Goal: Entertainment & Leisure: Consume media (video, audio)

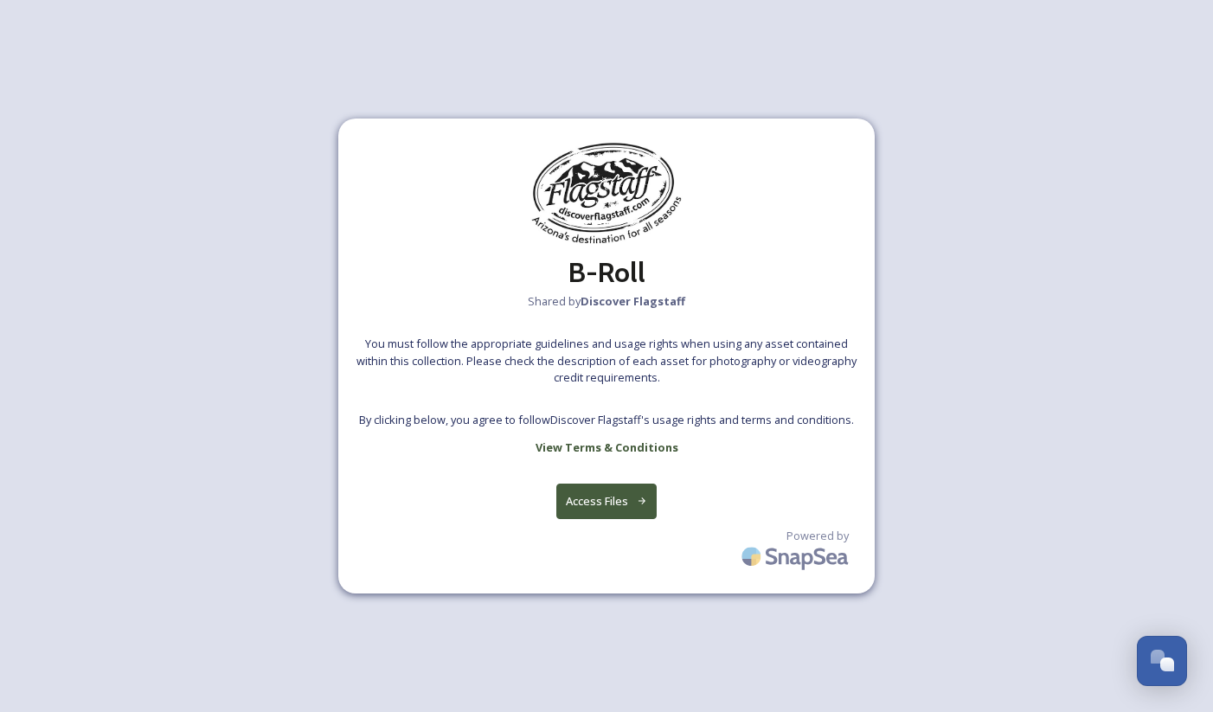
click at [598, 508] on button "Access Files" at bounding box center [606, 501] width 101 height 35
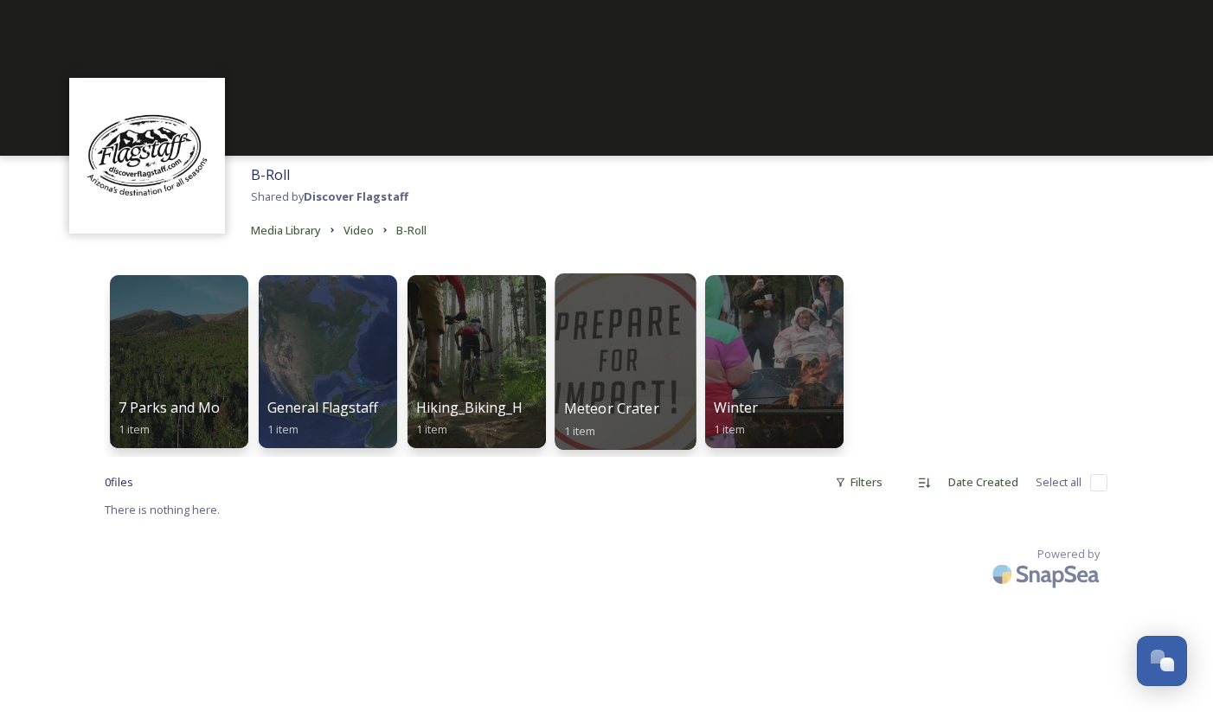
click at [617, 329] on div at bounding box center [624, 361] width 141 height 176
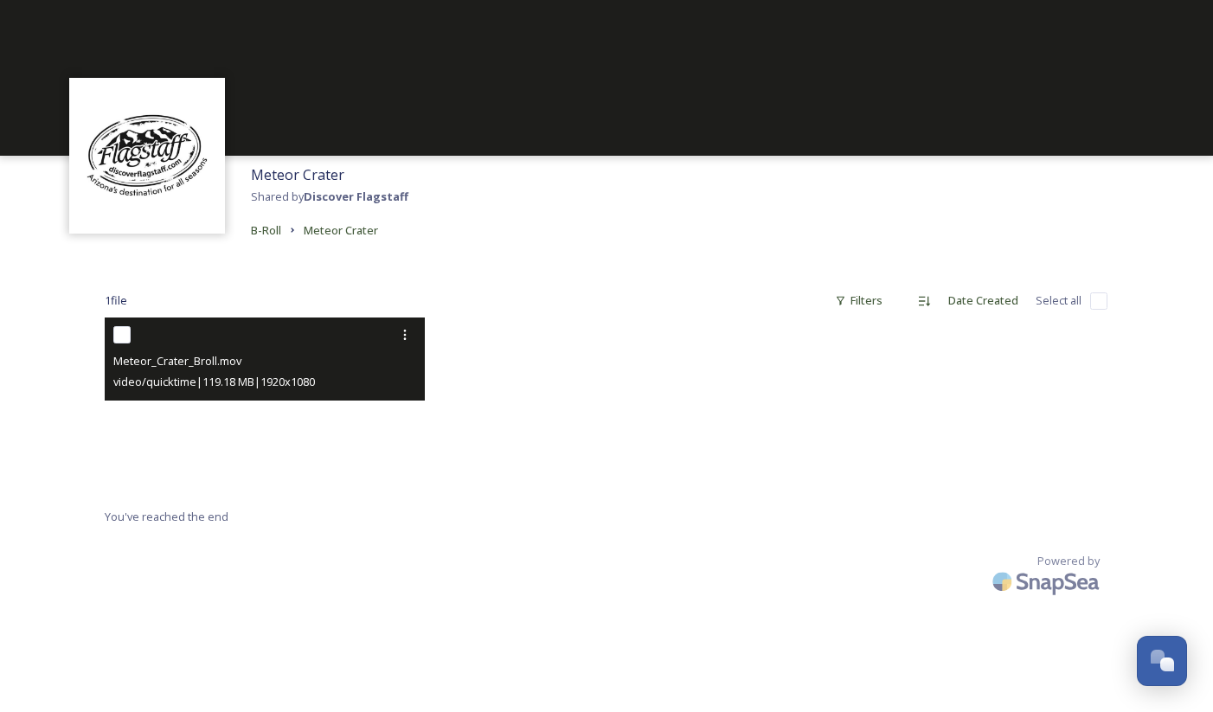
click at [288, 429] on video "Meteor_Crater_Broll.mov" at bounding box center [265, 407] width 320 height 180
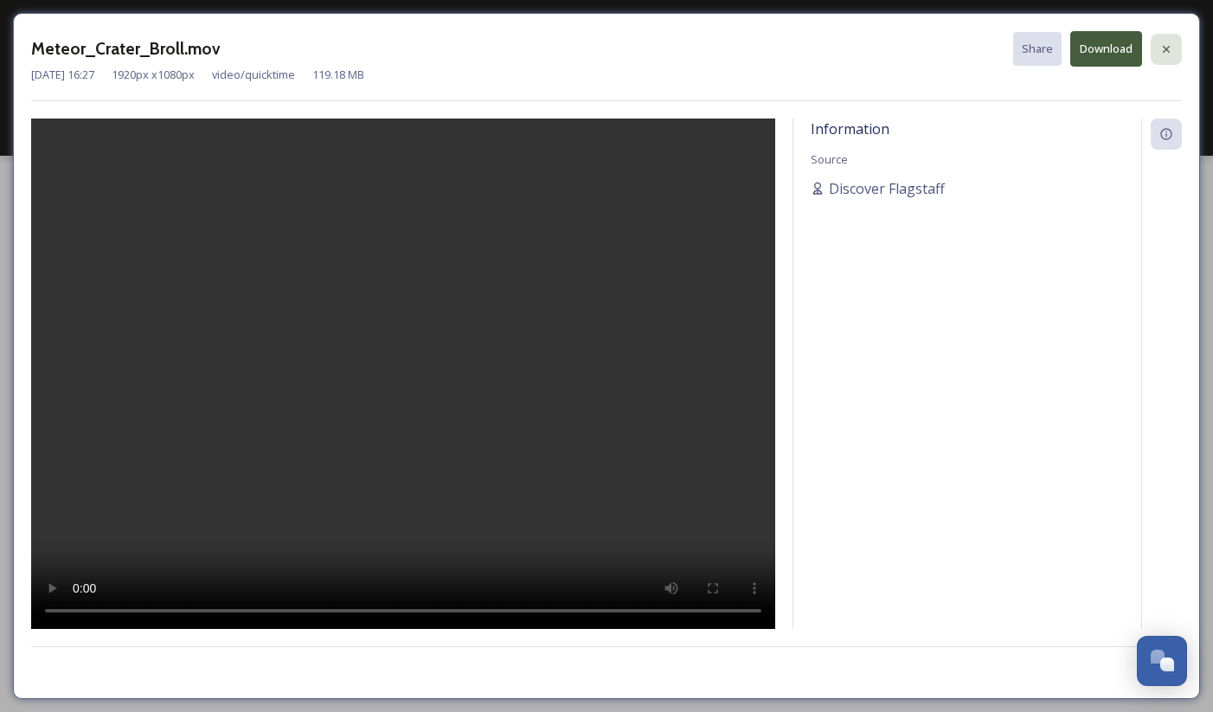
click at [1168, 46] on icon at bounding box center [1166, 48] width 7 height 7
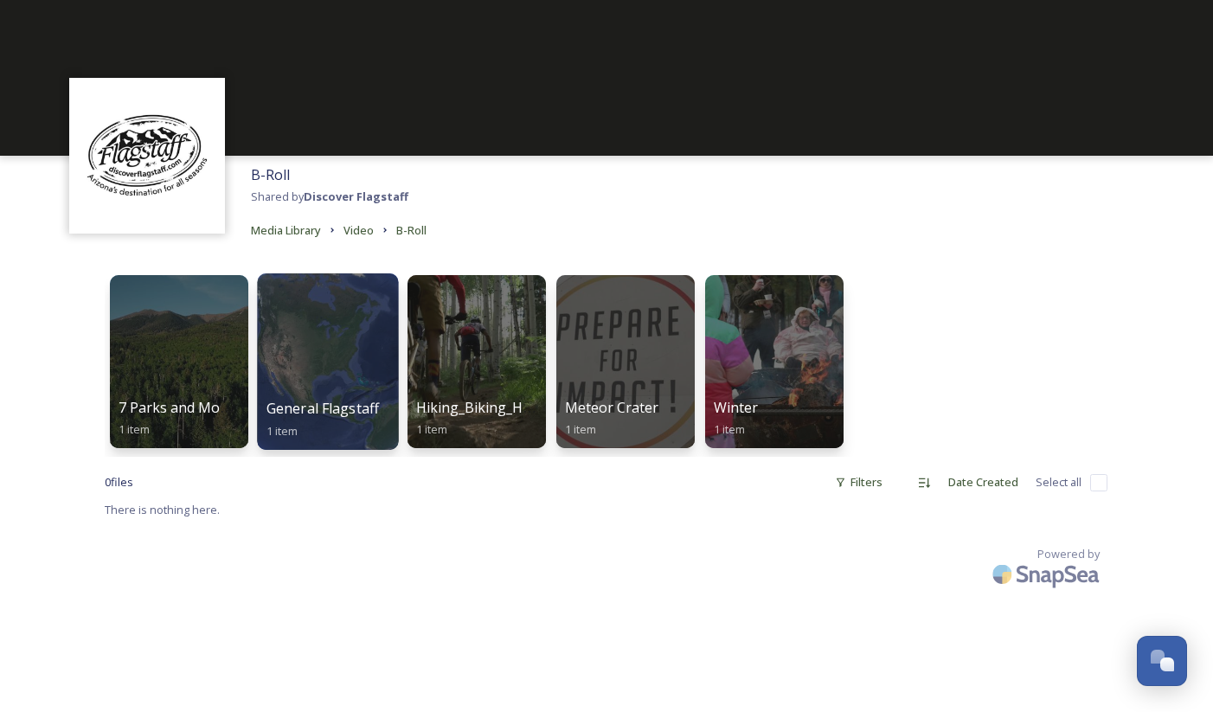
click at [350, 375] on div at bounding box center [327, 361] width 141 height 176
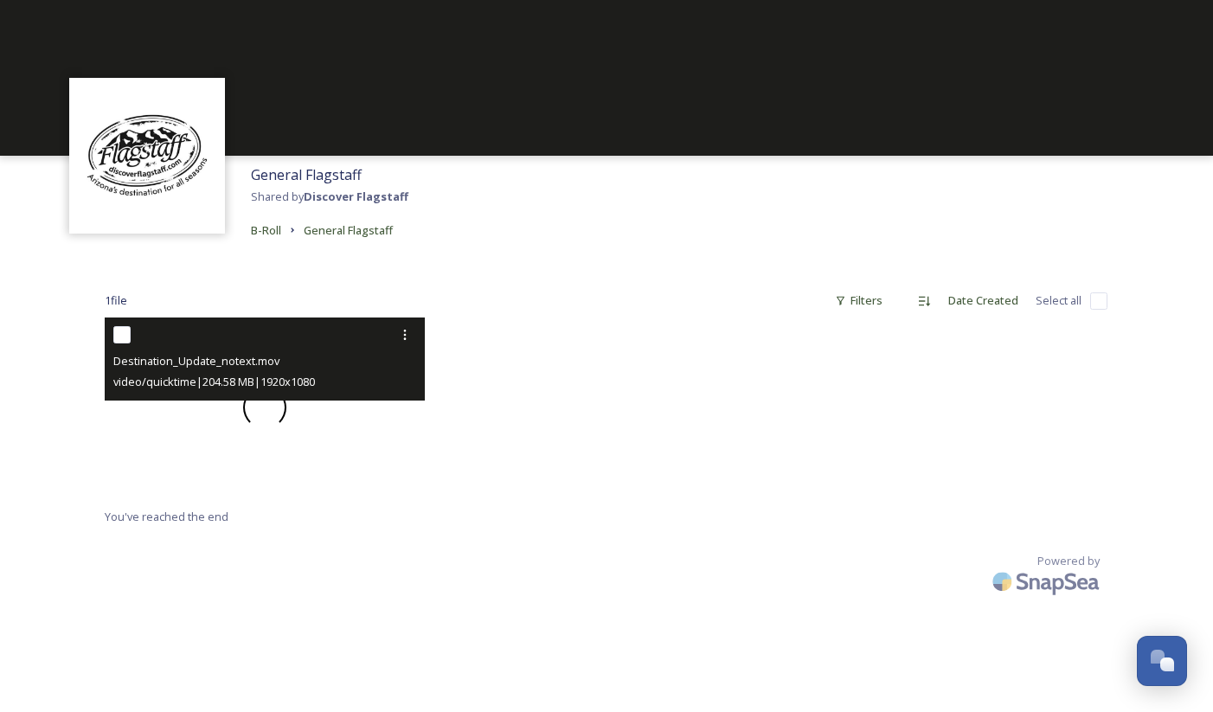
click at [261, 410] on span at bounding box center [264, 407] width 43 height 43
